Goal: Transaction & Acquisition: Subscribe to service/newsletter

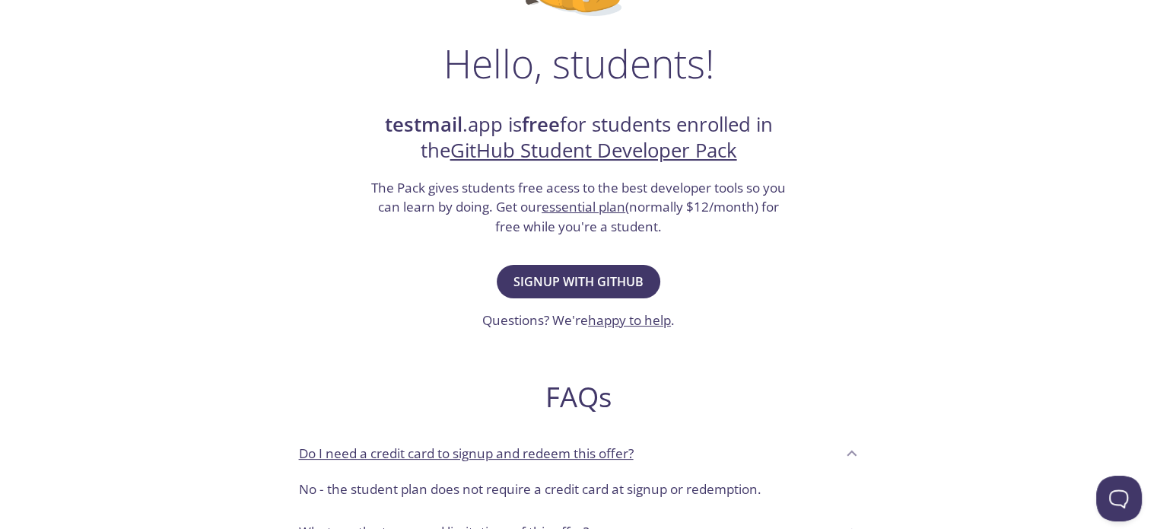
scroll to position [234, 0]
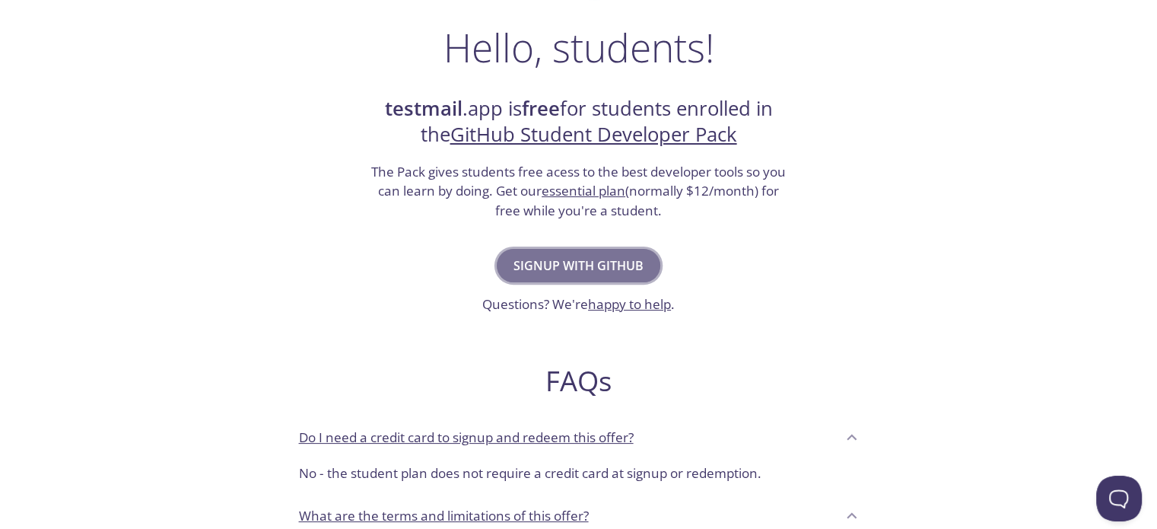
click at [602, 265] on span "Signup with GitHub" at bounding box center [579, 265] width 130 height 21
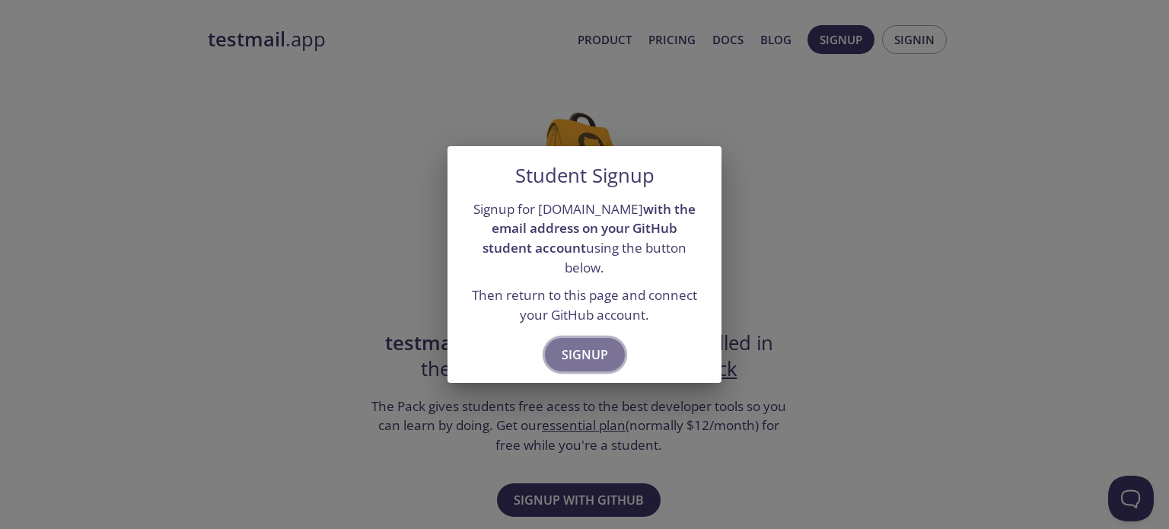
click at [584, 344] on span "Signup" at bounding box center [584, 354] width 46 height 21
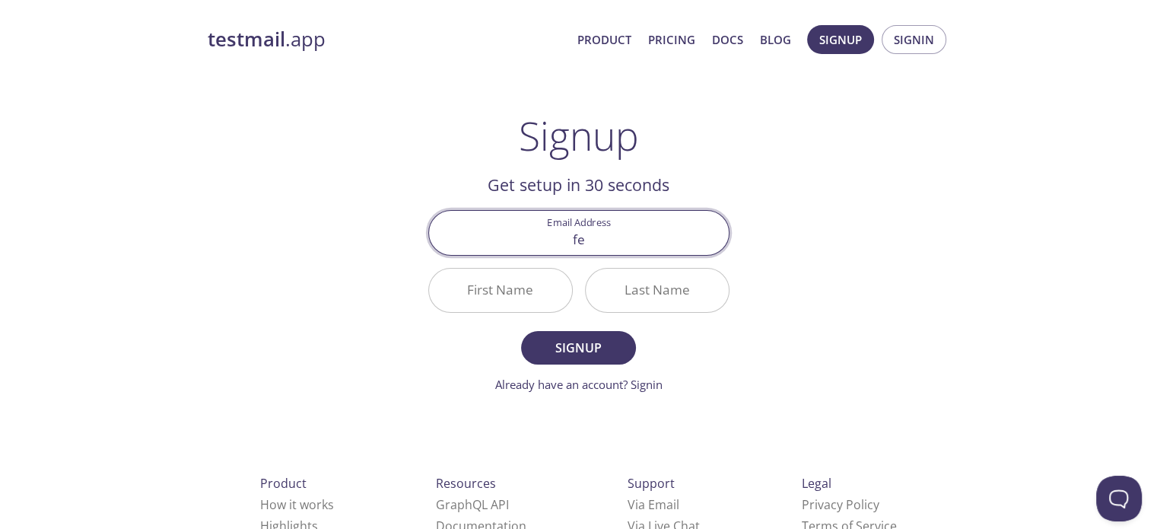
type input "fer"
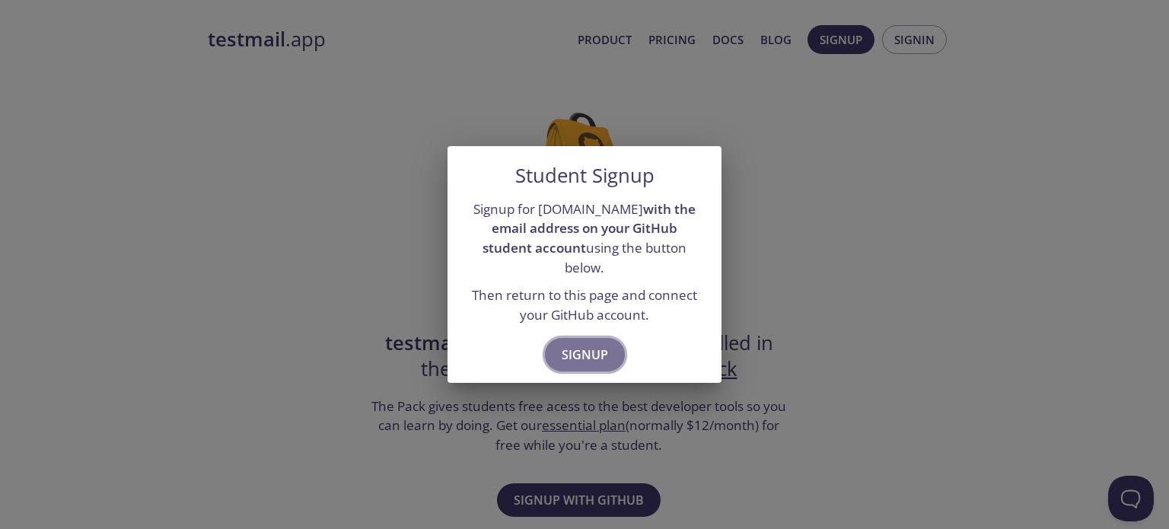
click at [583, 344] on span "Signup" at bounding box center [584, 354] width 46 height 21
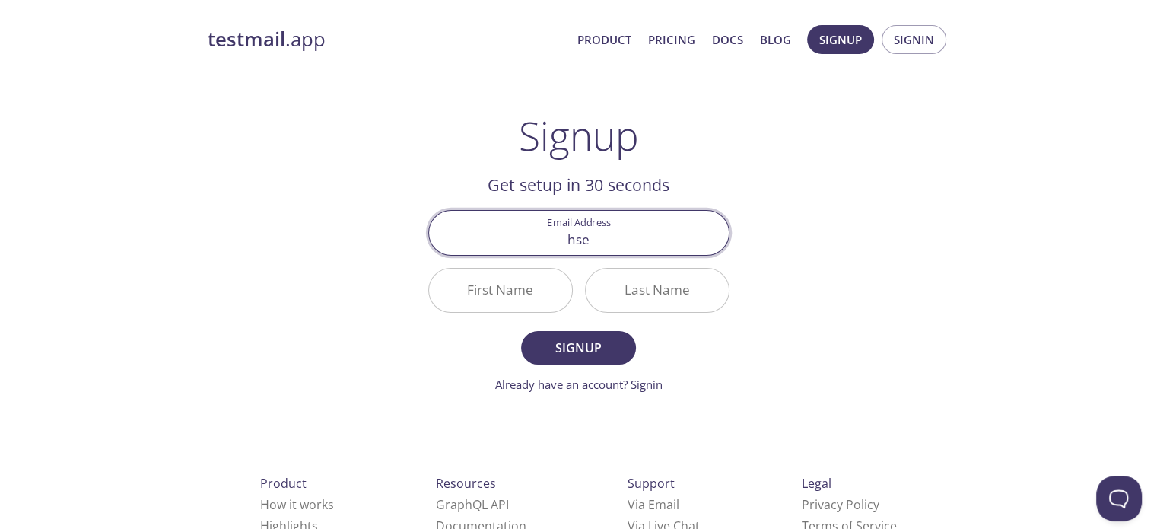
type input "[EMAIL_ADDRESS][DOMAIN_NAME]"
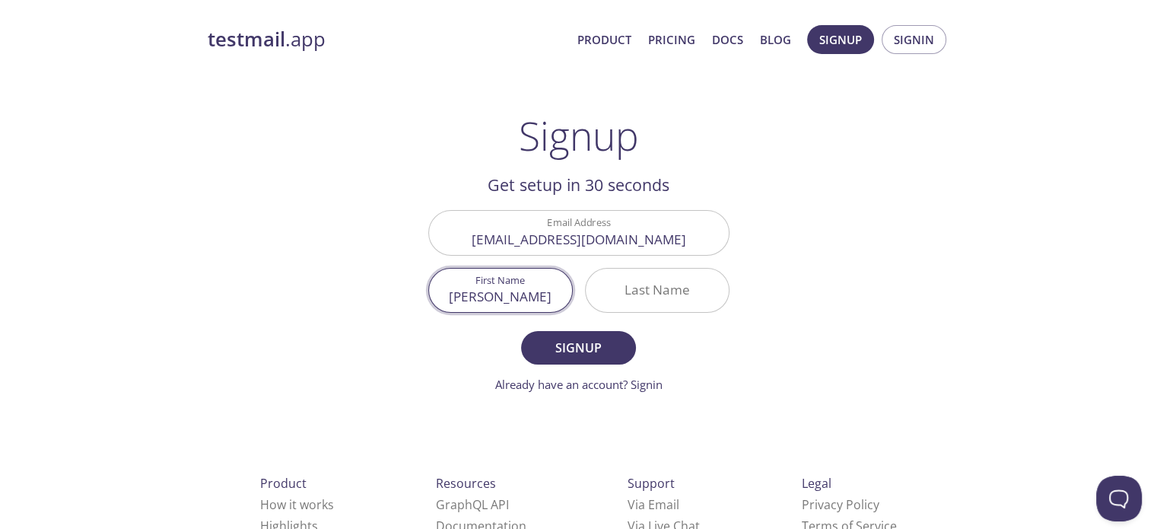
type input "[PERSON_NAME]"
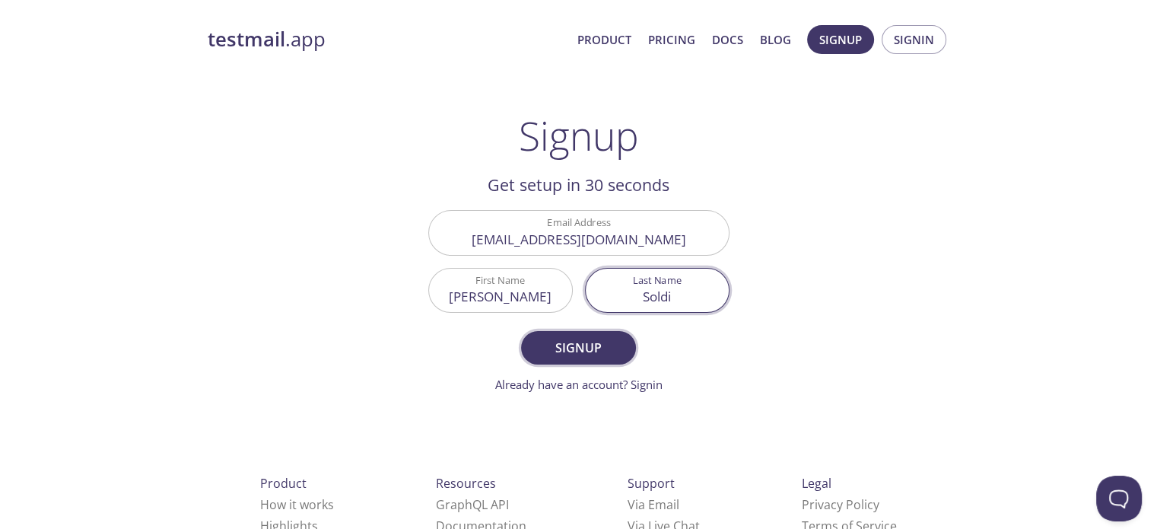
type input "Soldi"
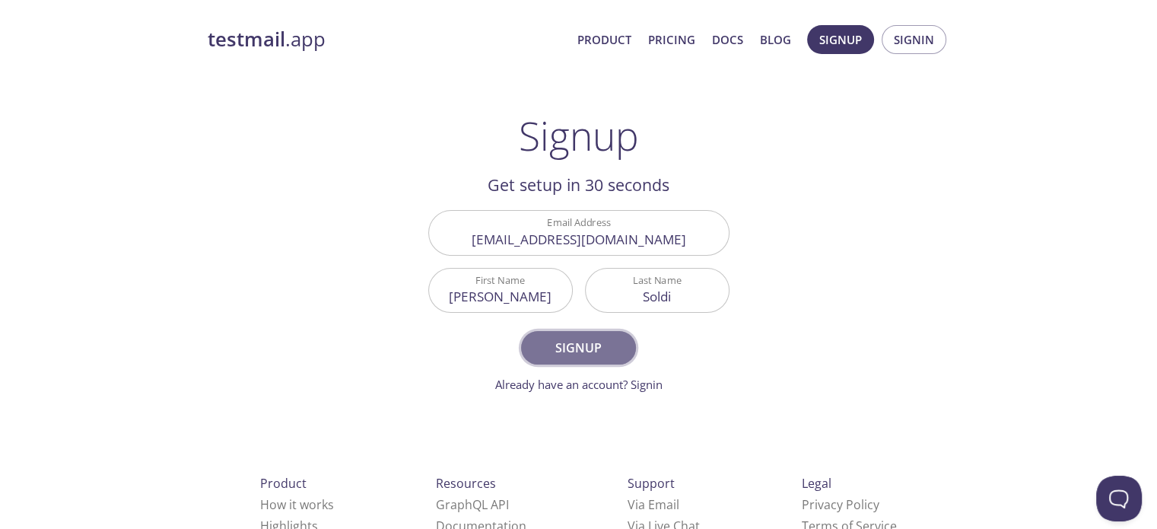
click at [576, 361] on button "Signup" at bounding box center [578, 347] width 114 height 33
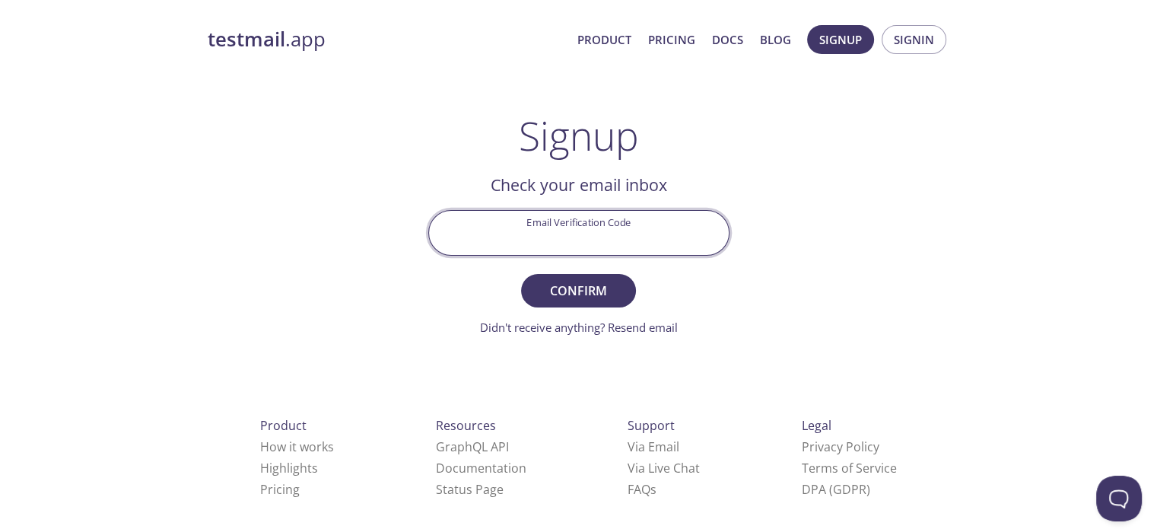
click at [594, 231] on input "Email Verification Code" at bounding box center [579, 232] width 300 height 43
paste input "K1C6FUN"
type input "K1C6FUN"
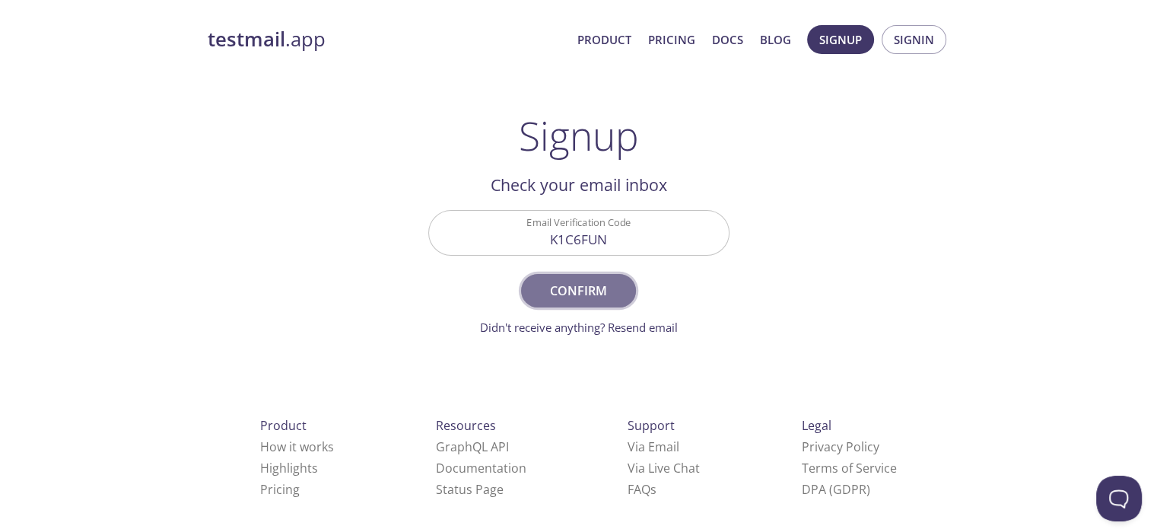
click at [603, 297] on span "Confirm" at bounding box center [578, 290] width 81 height 21
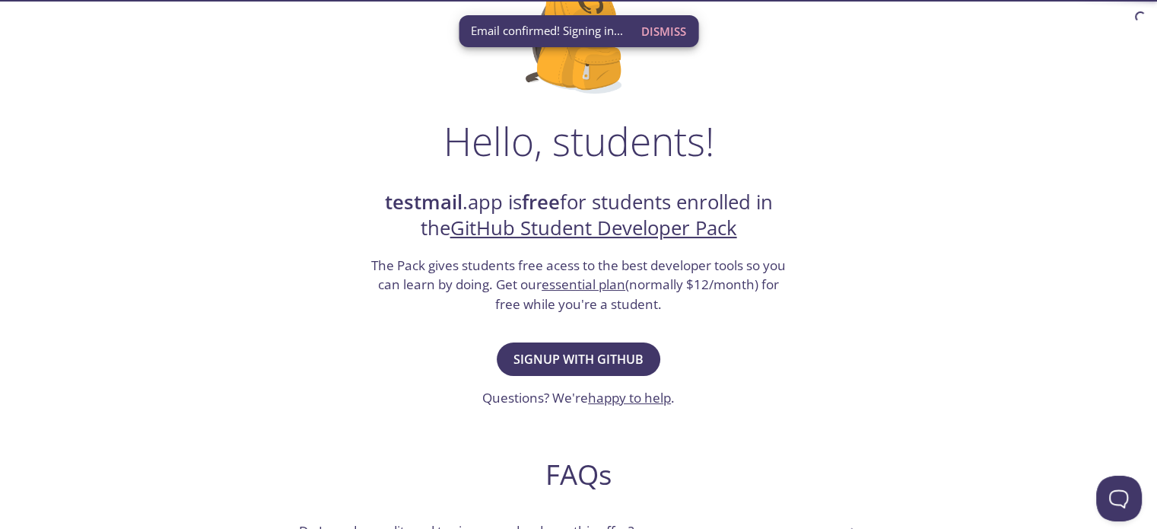
scroll to position [143, 0]
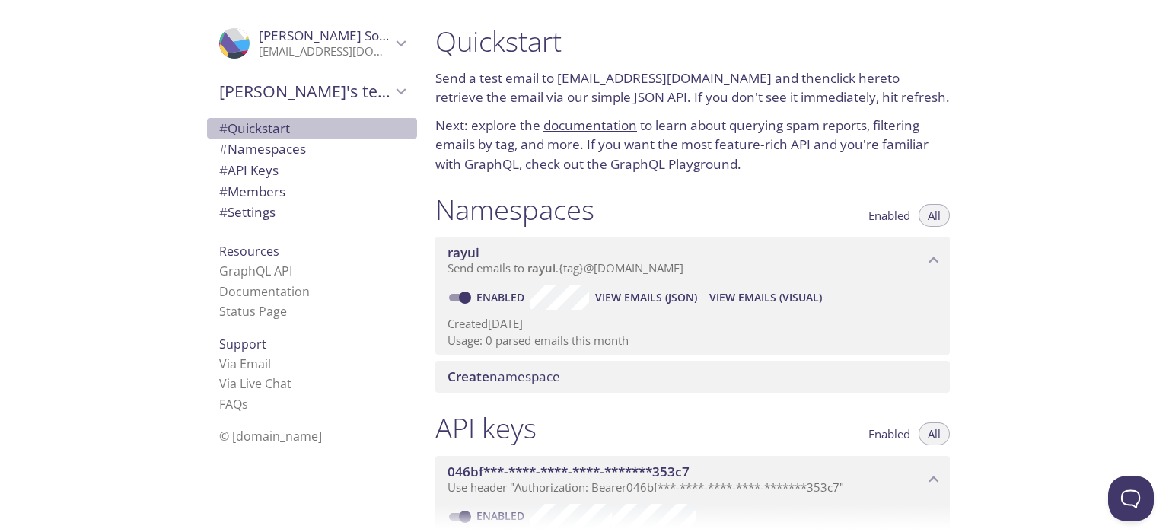
click at [253, 126] on span "# Quickstart" at bounding box center [254, 127] width 71 height 17
